Goal: Obtain resource: Download file/media

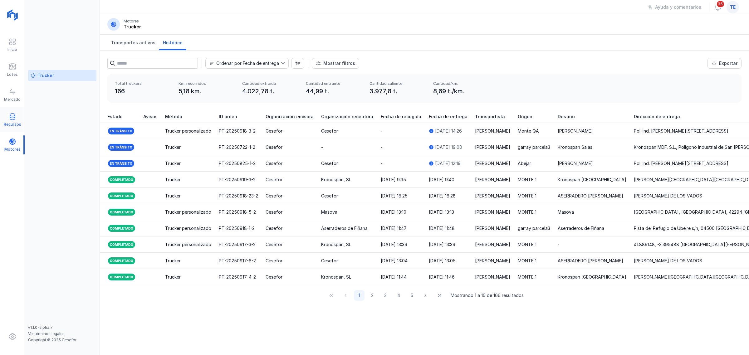
scroll to position [0, 429]
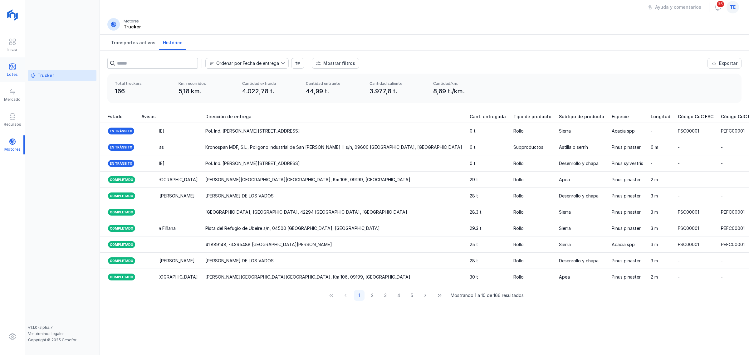
click at [16, 72] on div "Lotes" at bounding box center [12, 74] width 11 height 5
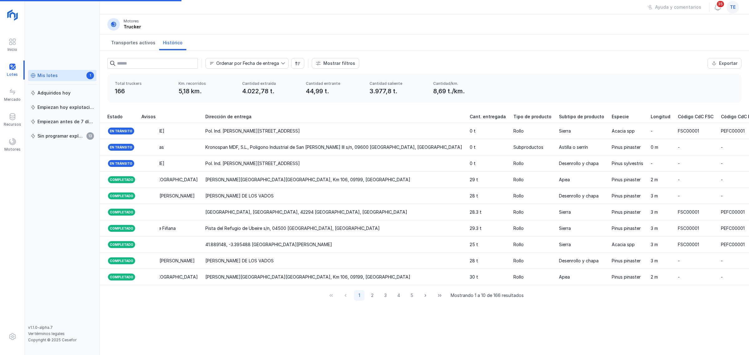
click at [52, 77] on div "Mis lotes" at bounding box center [47, 75] width 20 height 6
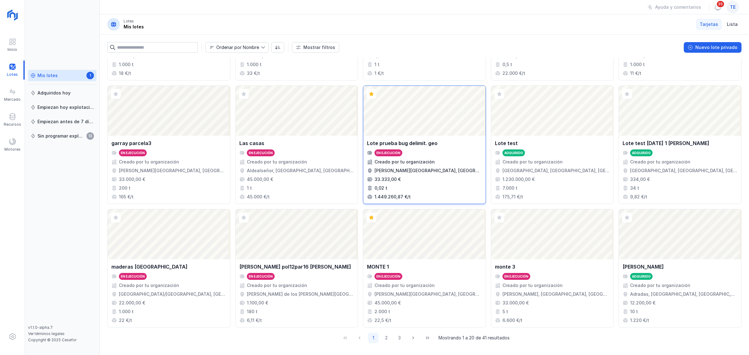
scroll to position [220, 0]
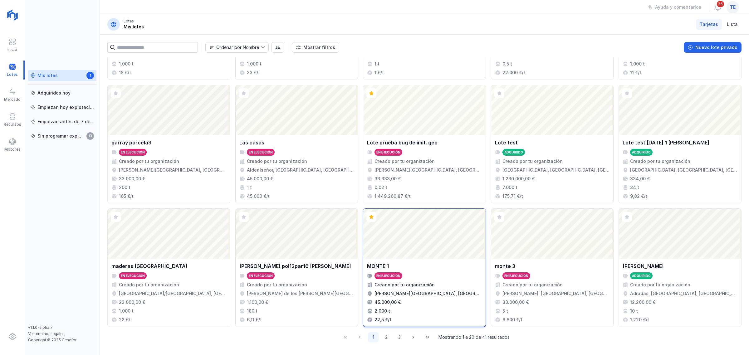
click at [415, 238] on div "Abrir lote" at bounding box center [424, 234] width 122 height 50
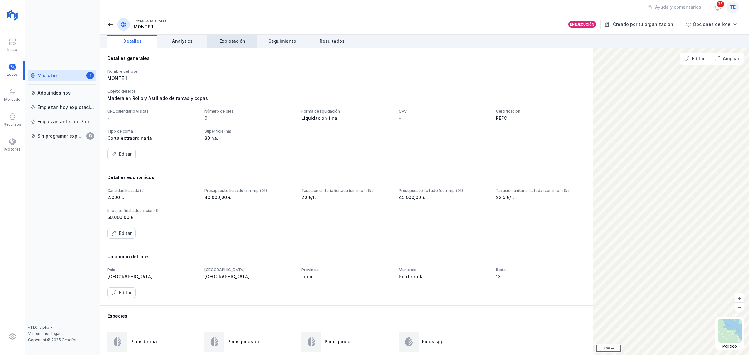
click at [244, 45] on link "Explotación" at bounding box center [232, 41] width 50 height 13
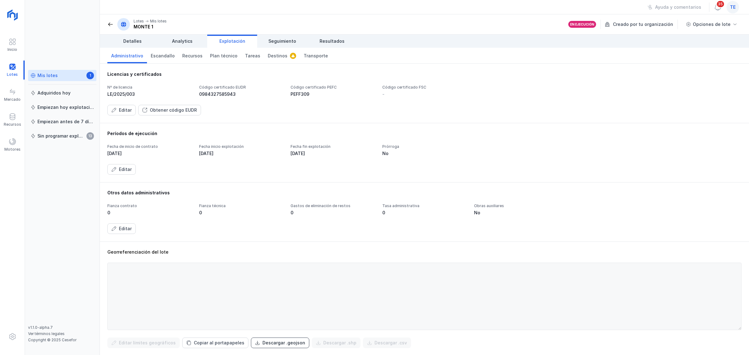
click at [277, 344] on div "Descargar .geojson" at bounding box center [283, 343] width 43 height 6
